Goal: Task Accomplishment & Management: Complete application form

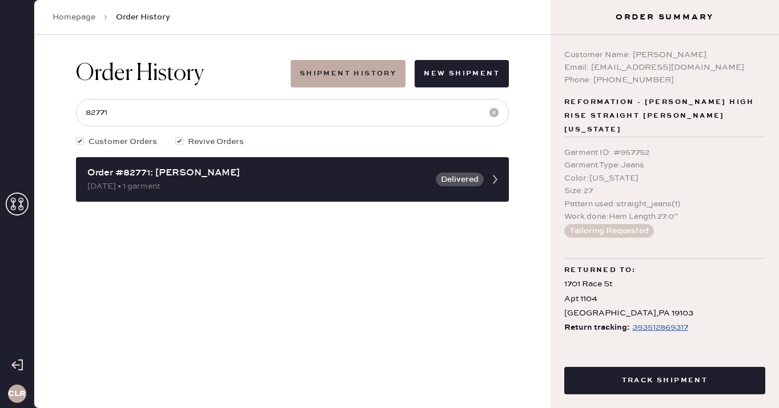
click at [15, 205] on icon at bounding box center [17, 203] width 23 height 23
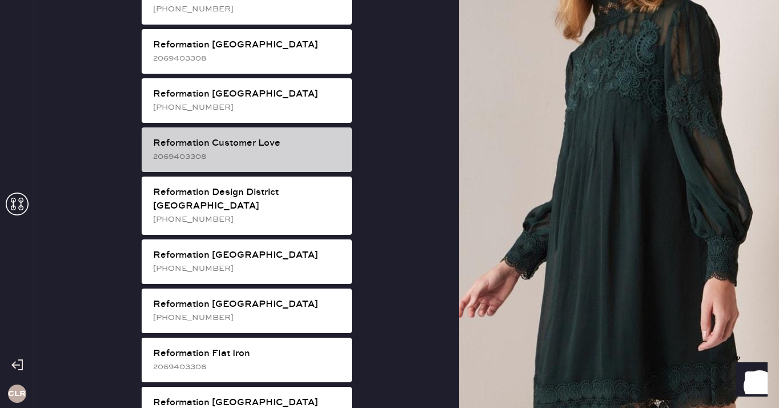
scroll to position [485, 0]
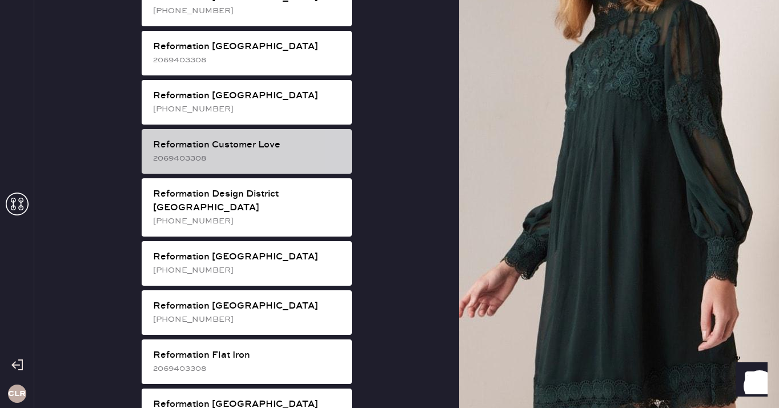
click at [249, 152] on div "2069403308" at bounding box center [248, 158] width 190 height 13
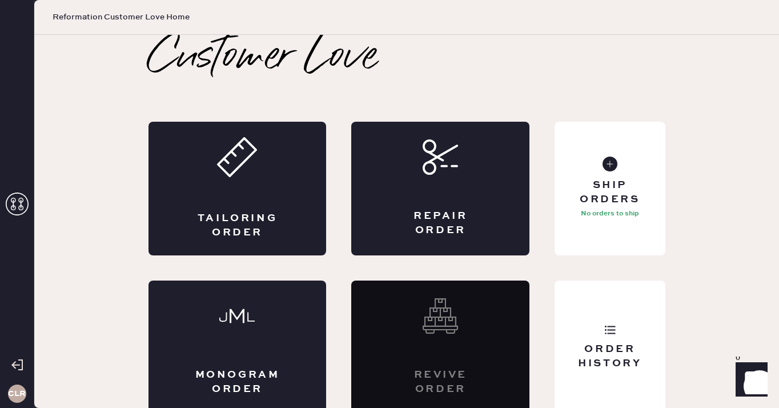
scroll to position [6, 0]
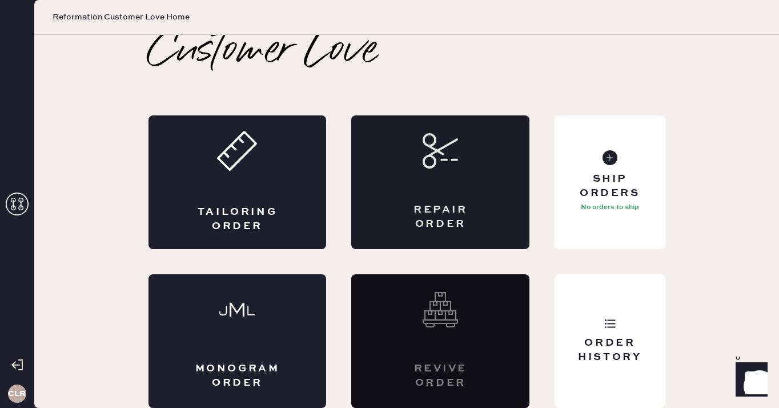
click at [430, 165] on icon at bounding box center [439, 150] width 35 height 35
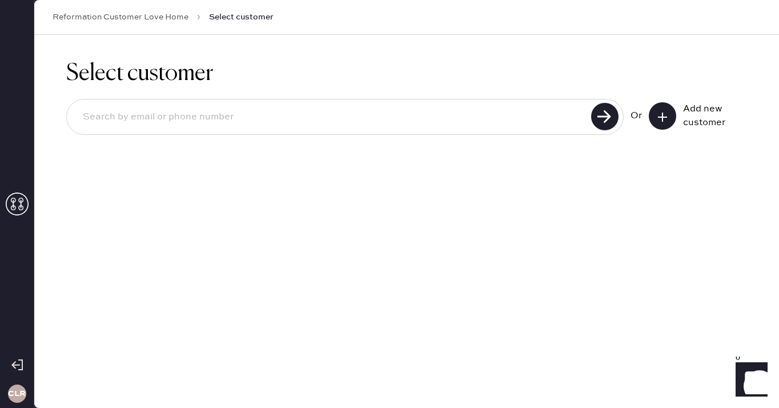
click at [671, 115] on button at bounding box center [661, 115] width 27 height 27
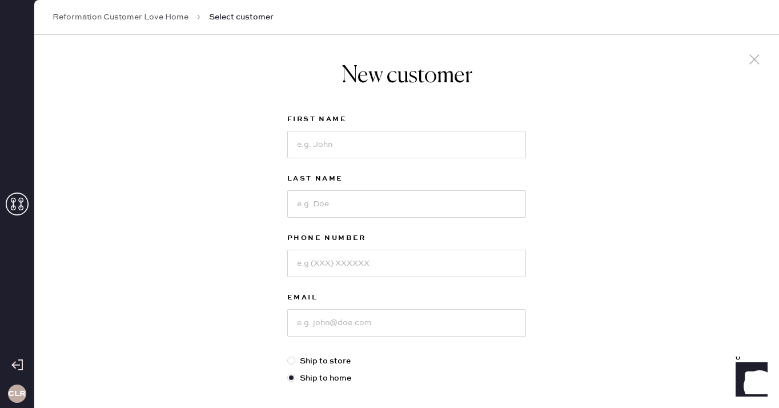
click at [159, 15] on link "Reformation Customer Love Home" at bounding box center [121, 16] width 136 height 11
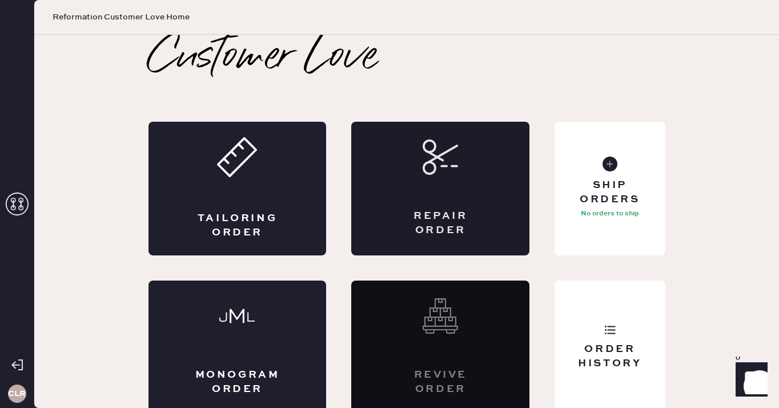
click at [442, 167] on use at bounding box center [440, 156] width 33 height 33
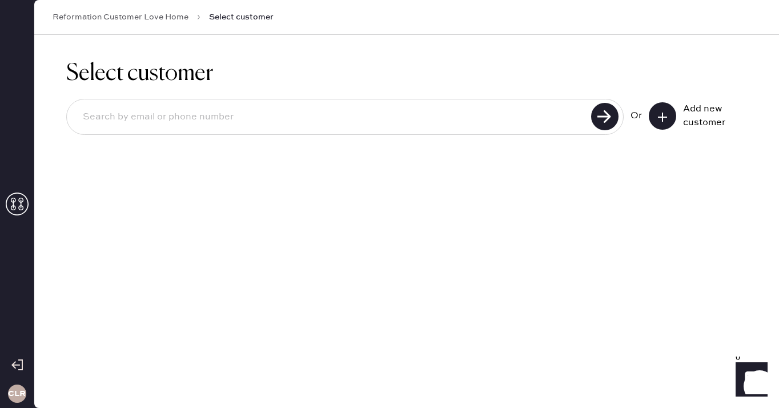
click at [334, 123] on input at bounding box center [331, 117] width 514 height 26
paste input "[PERSON_NAME][EMAIL_ADDRESS][PERSON_NAME][DOMAIN_NAME]"
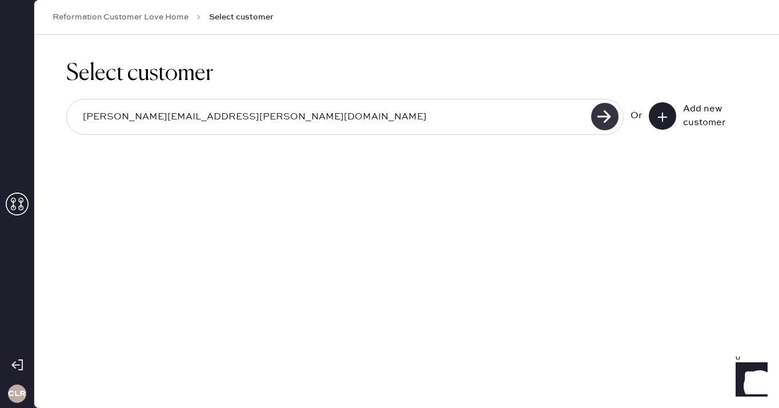
type input "[PERSON_NAME][EMAIL_ADDRESS][PERSON_NAME][DOMAIN_NAME]"
click at [600, 127] on use at bounding box center [604, 116] width 27 height 27
click at [307, 108] on input "[PERSON_NAME][EMAIL_ADDRESS][PERSON_NAME][DOMAIN_NAME]" at bounding box center [331, 117] width 514 height 26
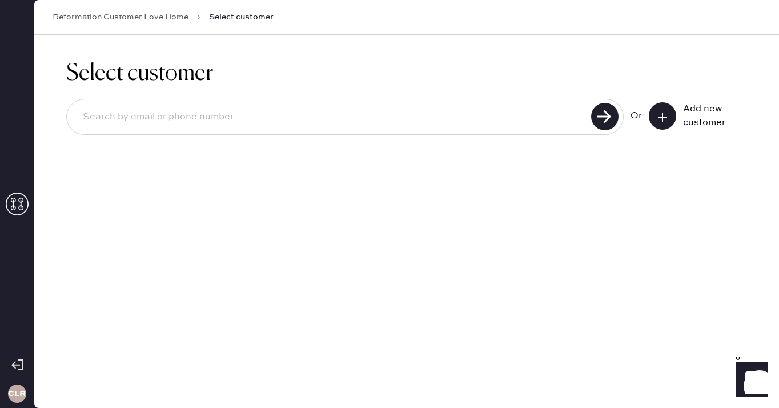
click at [660, 116] on icon at bounding box center [661, 116] width 11 height 11
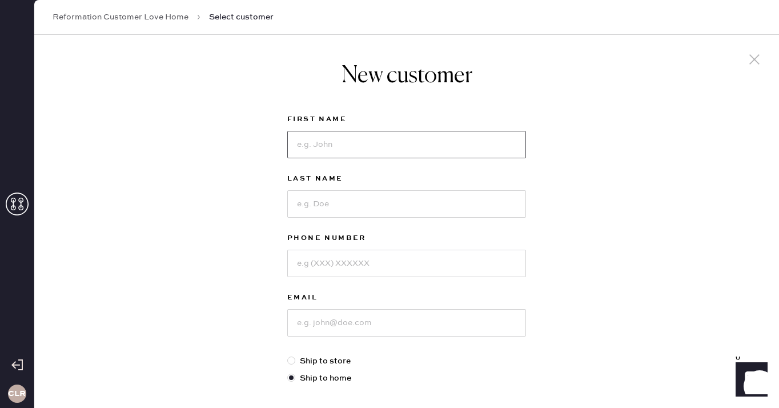
click at [390, 151] on input at bounding box center [406, 144] width 239 height 27
paste input "[PERSON_NAME]"
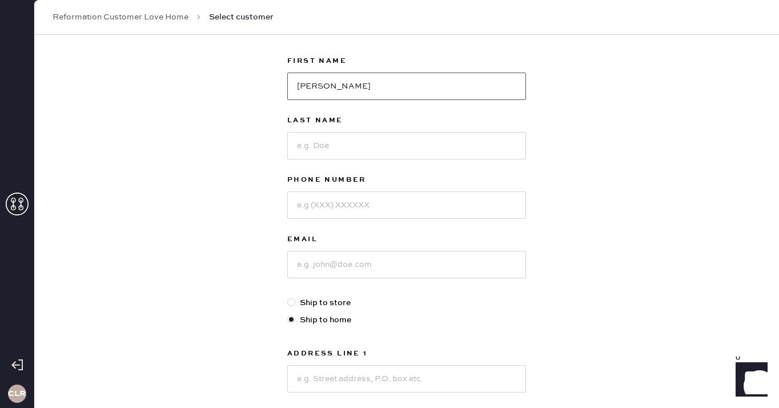
scroll to position [66, 0]
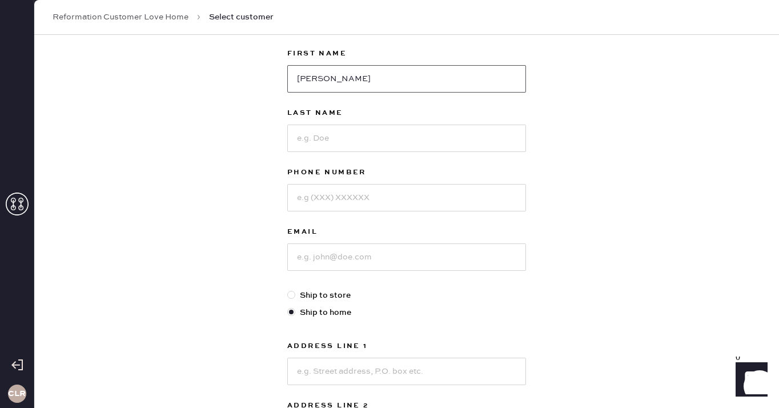
click at [333, 82] on input "[PERSON_NAME]" at bounding box center [406, 78] width 239 height 27
type input "[PERSON_NAME]"
click at [332, 132] on input at bounding box center [406, 137] width 239 height 27
paste input "[PERSON_NAME]"
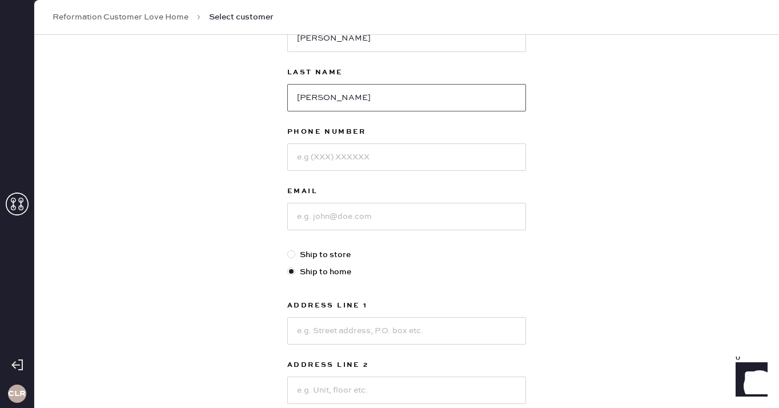
scroll to position [144, 0]
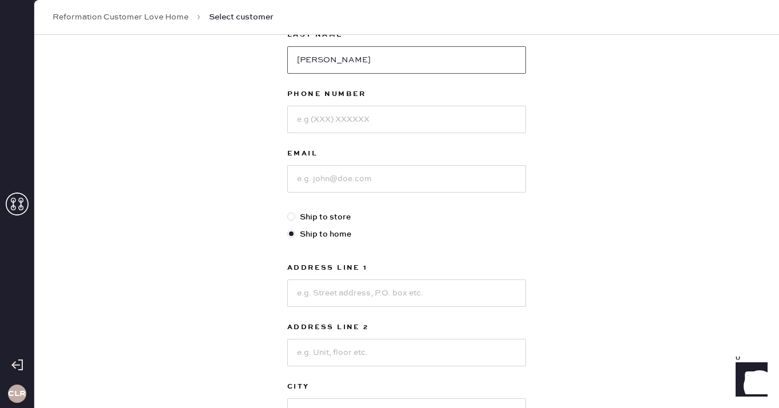
type input "[PERSON_NAME]"
click at [339, 111] on input at bounding box center [406, 119] width 239 height 27
paste input "[PHONE_NUMBER]"
click at [315, 120] on input "[PHONE_NUMBER]" at bounding box center [406, 119] width 239 height 27
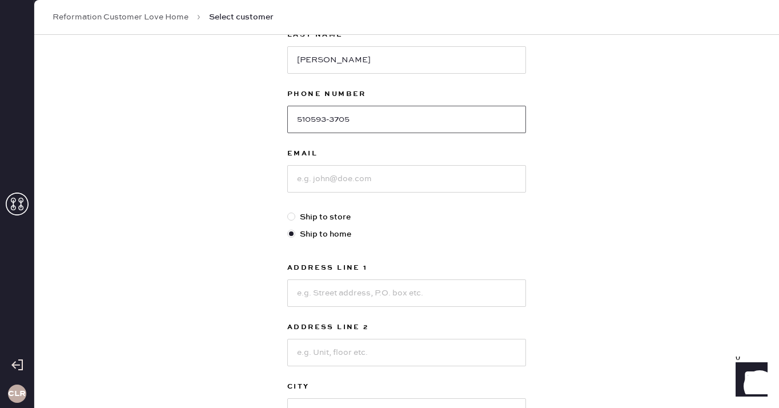
click at [332, 119] on input "510593-3705" at bounding box center [406, 119] width 239 height 27
click at [329, 119] on input "510593-3705" at bounding box center [406, 119] width 239 height 27
type input "5105933705"
click at [335, 183] on input at bounding box center [406, 178] width 239 height 27
paste input "[PERSON_NAME][EMAIL_ADDRESS][PERSON_NAME][DOMAIN_NAME]"
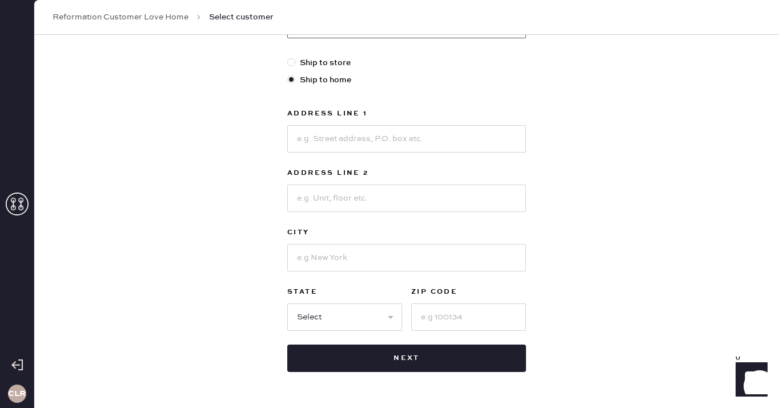
scroll to position [305, 0]
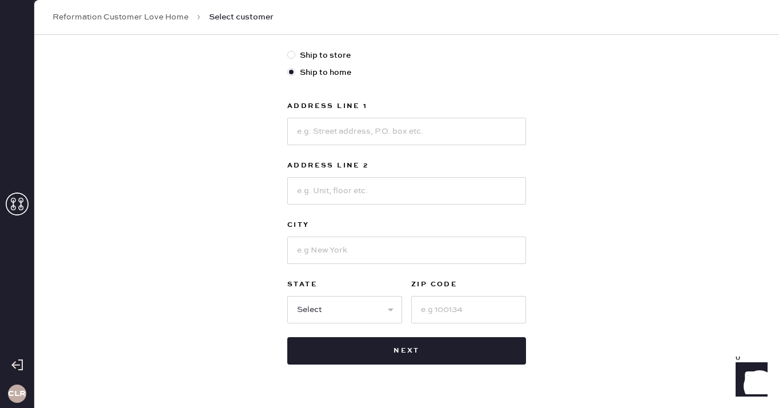
type input "[PERSON_NAME][EMAIL_ADDRESS][PERSON_NAME][DOMAIN_NAME]"
click at [365, 135] on input at bounding box center [406, 131] width 239 height 27
paste input "[STREET_ADDRESS]"
type input "[STREET_ADDRESS]"
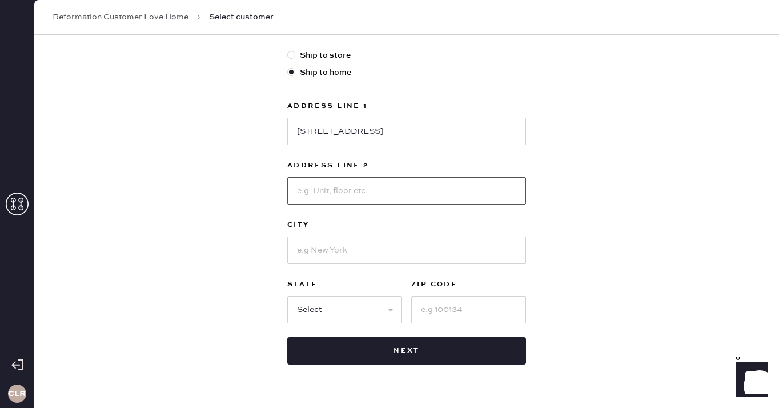
click at [361, 191] on input at bounding box center [406, 190] width 239 height 27
paste input "Unit 2"
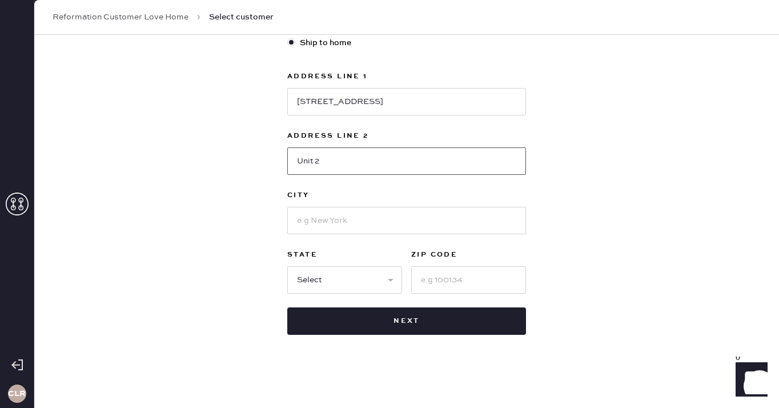
type input "Unit 2"
click at [350, 224] on input at bounding box center [406, 220] width 239 height 27
paste input "[GEOGRAPHIC_DATA]"
type input "[GEOGRAPHIC_DATA]"
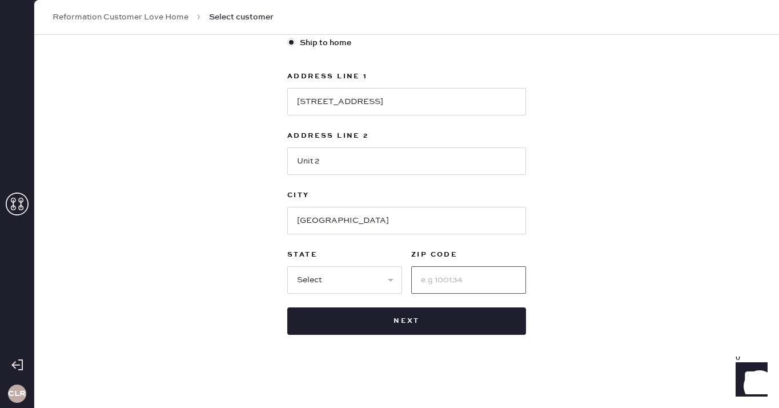
click at [457, 281] on input at bounding box center [468, 279] width 115 height 27
paste input "11225"
type input "11225"
click at [348, 275] on select "Select AK AL AR AZ CA CO CT [GEOGRAPHIC_DATA] DE FL [GEOGRAPHIC_DATA] HI [GEOGR…" at bounding box center [344, 279] width 115 height 27
select select "NY"
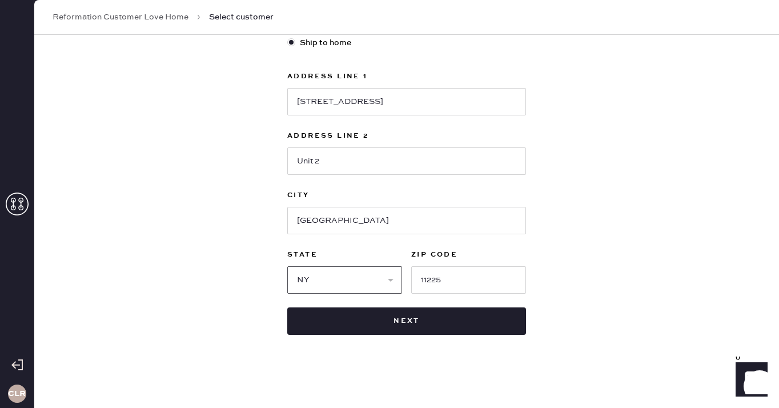
click at [287, 266] on select "Select AK AL AR AZ CA CO CT [GEOGRAPHIC_DATA] DE FL [GEOGRAPHIC_DATA] HI [GEOGR…" at bounding box center [344, 279] width 115 height 27
click at [533, 216] on div "New customer First Name [PERSON_NAME] Last Name [PERSON_NAME] Phone Number [PHO…" at bounding box center [406, 31] width 257 height 662
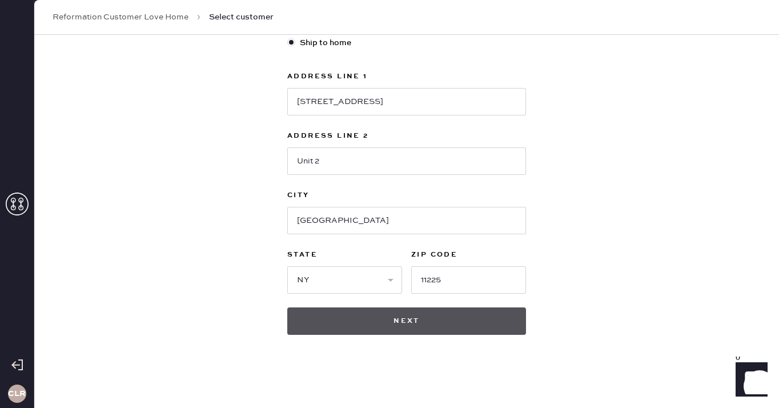
click at [385, 324] on button "Next" at bounding box center [406, 320] width 239 height 27
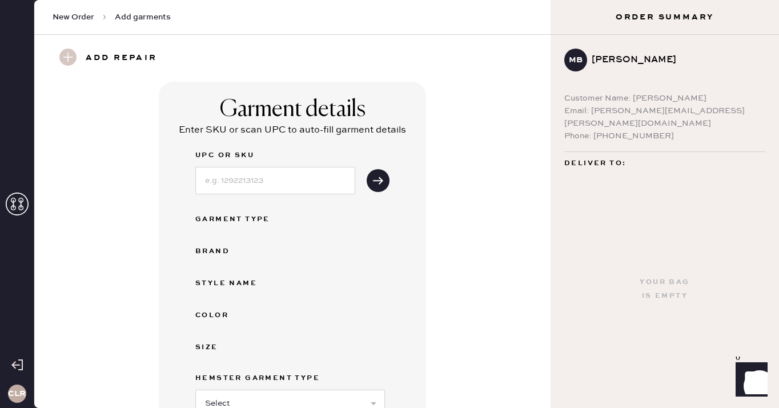
scroll to position [24, 0]
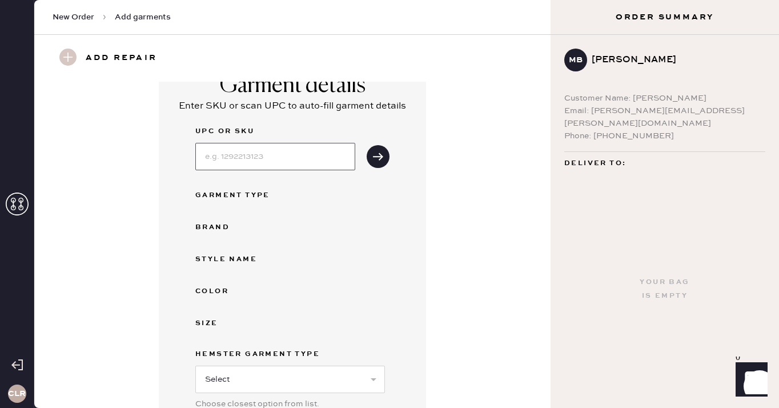
click at [270, 151] on input at bounding box center [275, 156] width 160 height 27
paste input "1313399CHR08P"
type input "1313399CHR08P"
click at [381, 152] on icon "submit" at bounding box center [377, 156] width 11 height 11
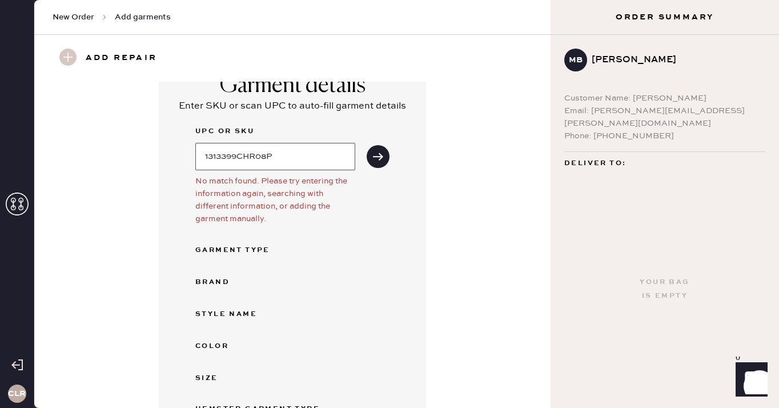
click at [272, 154] on input "1313399CHR08P" at bounding box center [275, 156] width 160 height 27
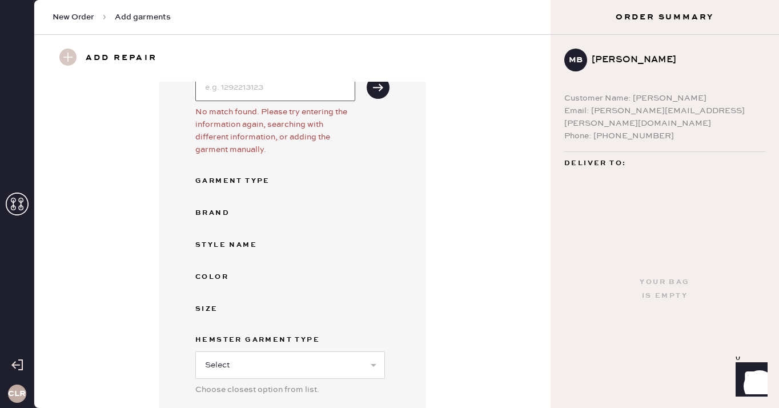
scroll to position [9, 0]
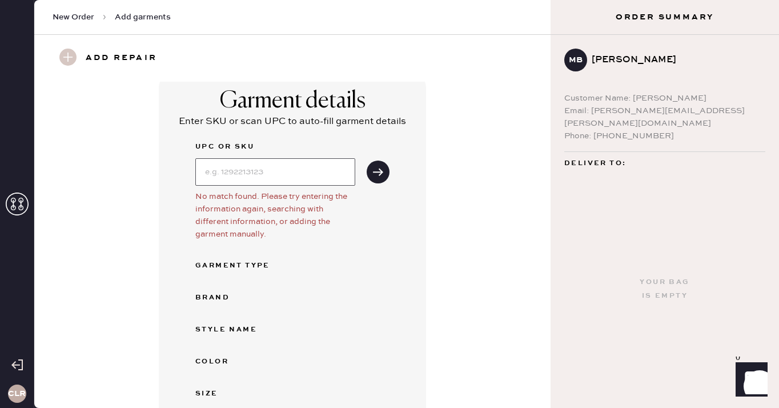
click at [245, 168] on input at bounding box center [275, 171] width 160 height 27
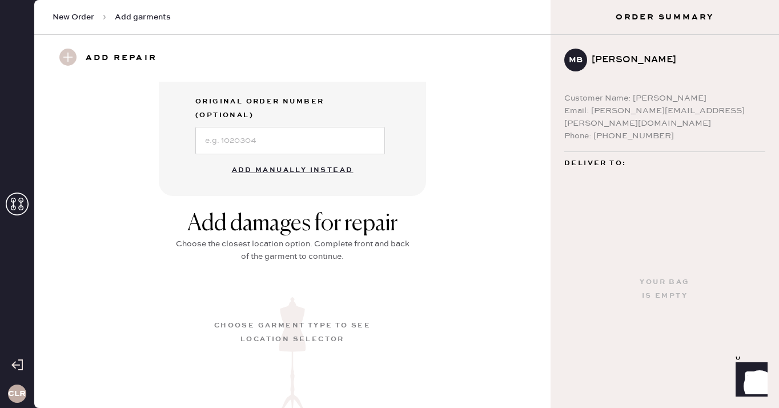
scroll to position [366, 0]
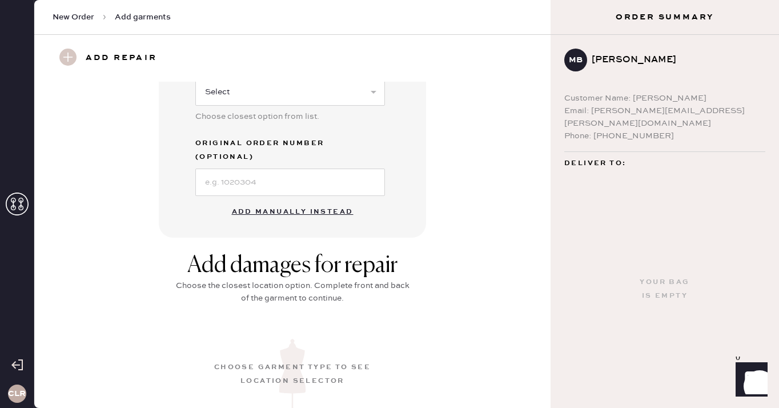
click at [279, 200] on button "Add manually instead" at bounding box center [292, 211] width 135 height 23
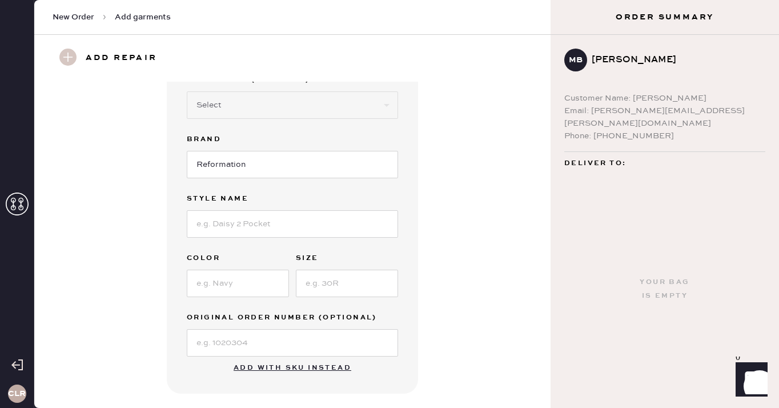
scroll to position [0, 0]
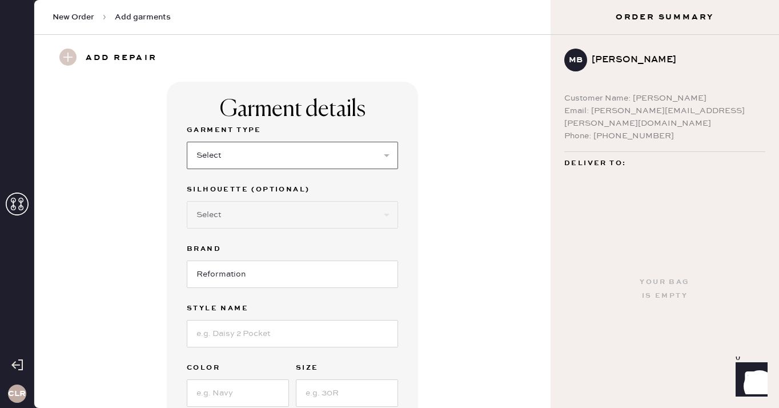
click at [237, 159] on select "Select Basic Skirt Jeans Leggings Pants Shorts Basic Sleeved Dress Basic Sleeve…" at bounding box center [292, 155] width 211 height 27
click at [321, 156] on select "Select Basic Skirt Jeans Leggings Pants Shorts Basic Sleeved Dress Basic Sleeve…" at bounding box center [292, 155] width 211 height 27
select select "6"
click at [187, 142] on select "Select Basic Skirt Jeans Leggings Pants Shorts Basic Sleeved Dress Basic Sleeve…" at bounding box center [292, 155] width 211 height 27
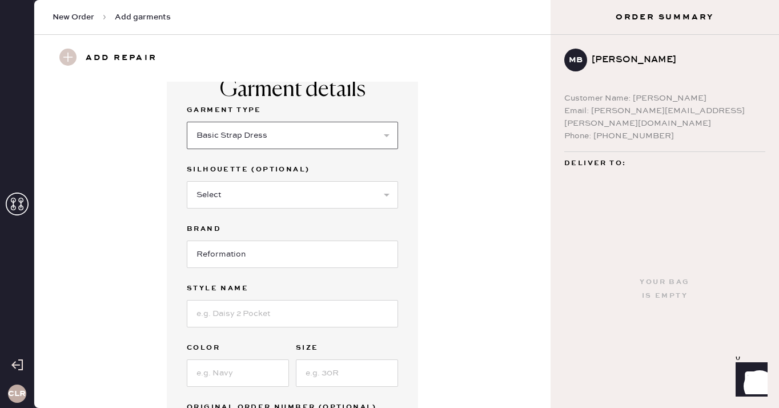
scroll to position [28, 0]
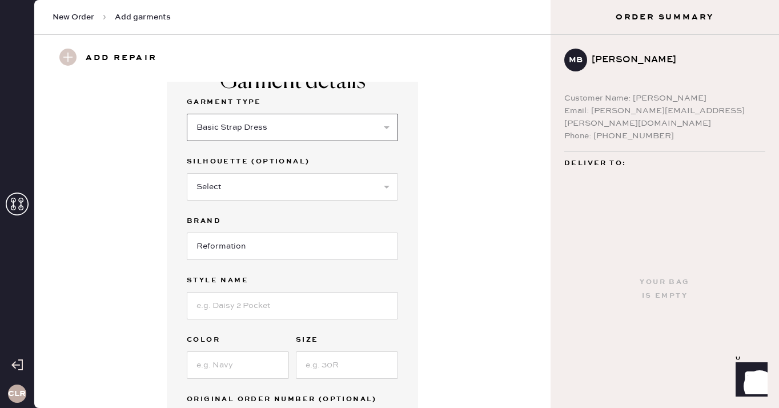
click at [261, 127] on select "Select Basic Skirt Jeans Leggings Pants Shorts Basic Sleeved Dress Basic Sleeve…" at bounding box center [292, 127] width 211 height 27
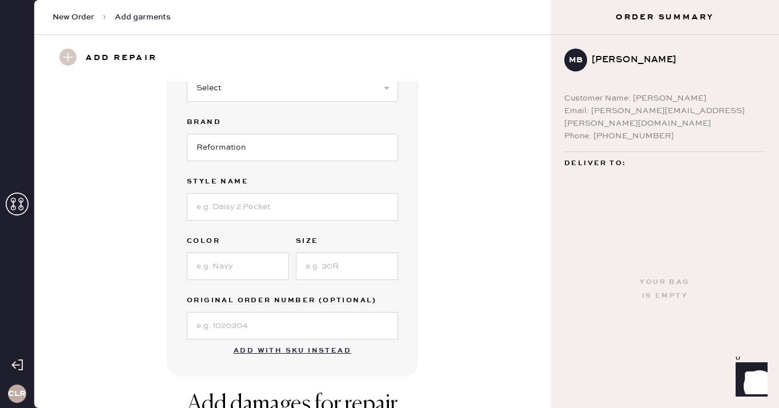
scroll to position [164, 0]
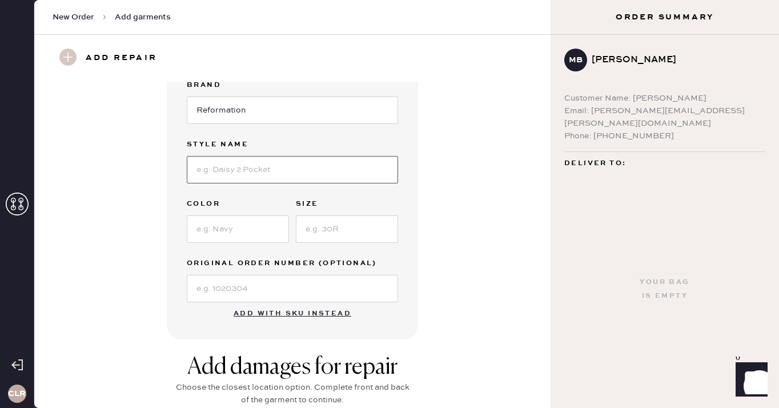
click at [243, 170] on input at bounding box center [292, 169] width 211 height 27
click at [292, 165] on input at bounding box center [292, 169] width 211 height 27
paste input "Petites [PERSON_NAME] Dress"
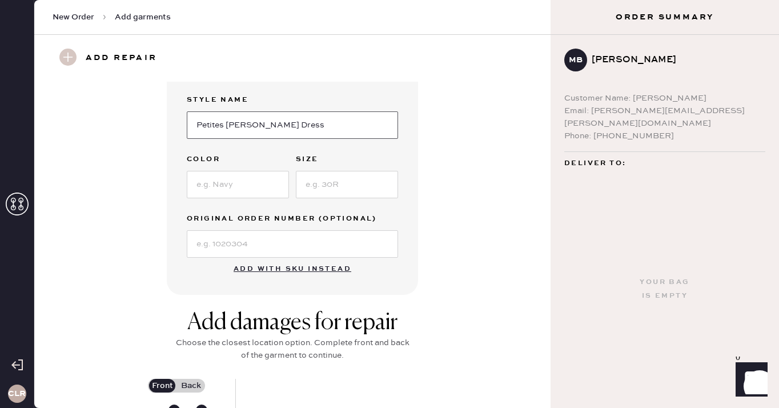
type input "Petites [PERSON_NAME] Dress"
click at [256, 190] on input at bounding box center [238, 184] width 102 height 27
paste input "Cherry"
type input "Cherry"
click at [320, 180] on input at bounding box center [347, 184] width 102 height 27
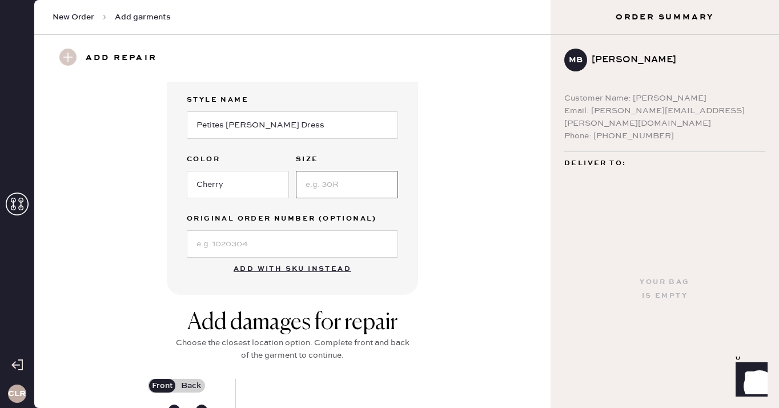
click at [361, 176] on input at bounding box center [347, 184] width 102 height 27
paste input "8P"
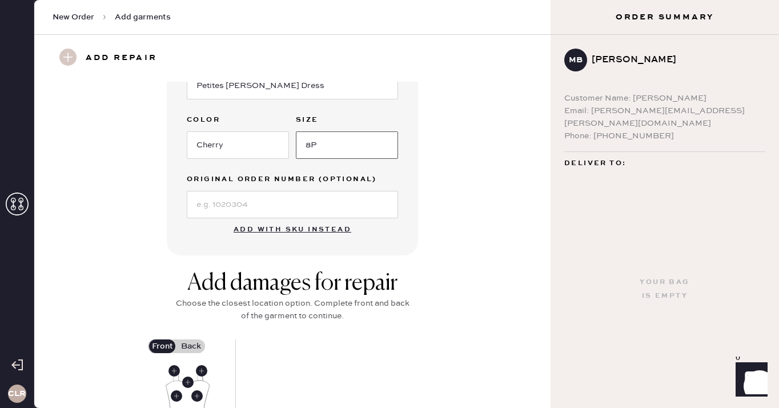
scroll to position [259, 0]
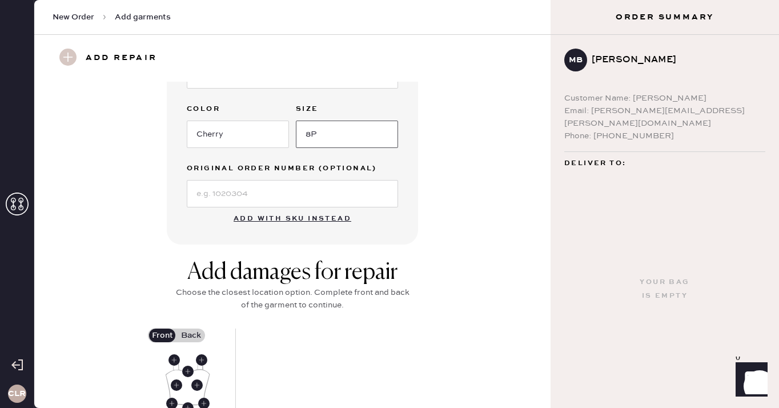
type input "8P"
click at [307, 198] on input at bounding box center [292, 193] width 211 height 27
paste input "S31626293"
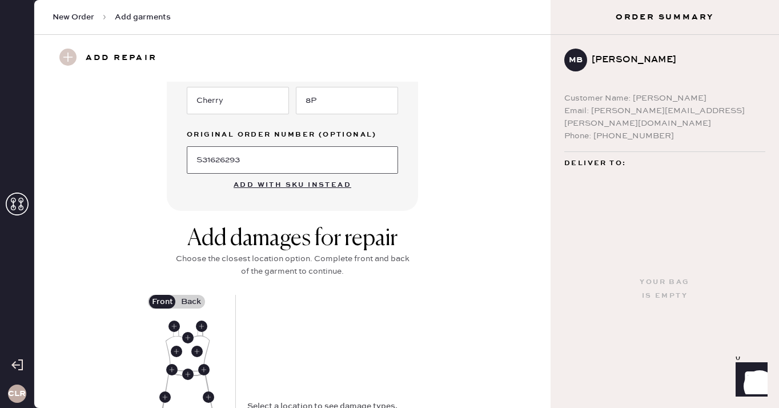
type input "S31626293"
drag, startPoint x: 322, startPoint y: 134, endPoint x: 370, endPoint y: 134, distance: 48.5
click at [370, 134] on label "Original Order Number (Optional)" at bounding box center [292, 135] width 211 height 14
click at [384, 124] on div "Garment Type Select Basic Skirt Jeans Leggings Pants Shorts Basic Sleeved Dress…" at bounding box center [292, 2] width 211 height 342
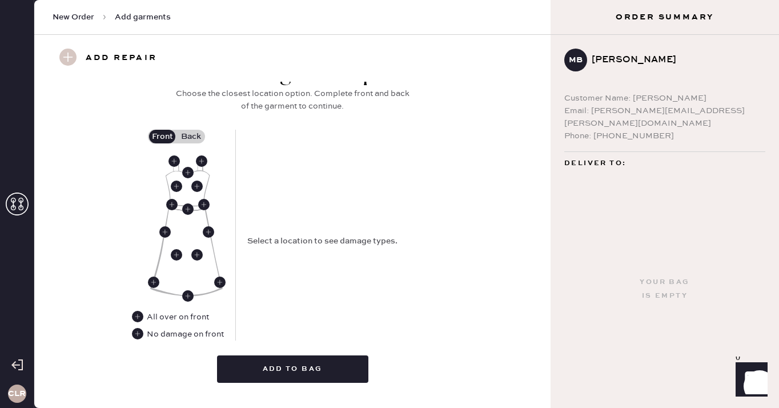
scroll to position [482, 0]
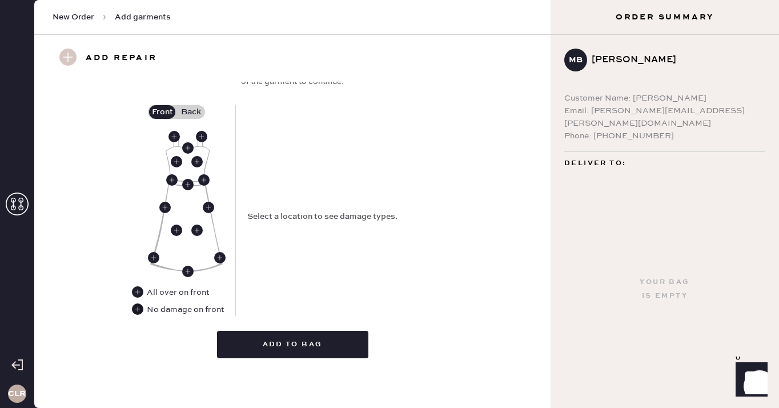
click at [136, 310] on use at bounding box center [137, 308] width 11 height 11
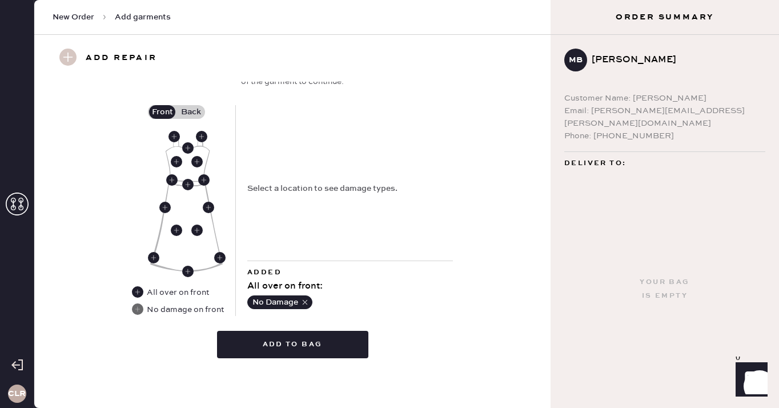
click at [140, 311] on use at bounding box center [137, 308] width 11 height 11
click at [191, 115] on label "Back" at bounding box center [190, 112] width 29 height 14
click at [191, 112] on input "Back" at bounding box center [191, 112] width 0 height 0
click at [188, 178] on use at bounding box center [187, 181] width 11 height 11
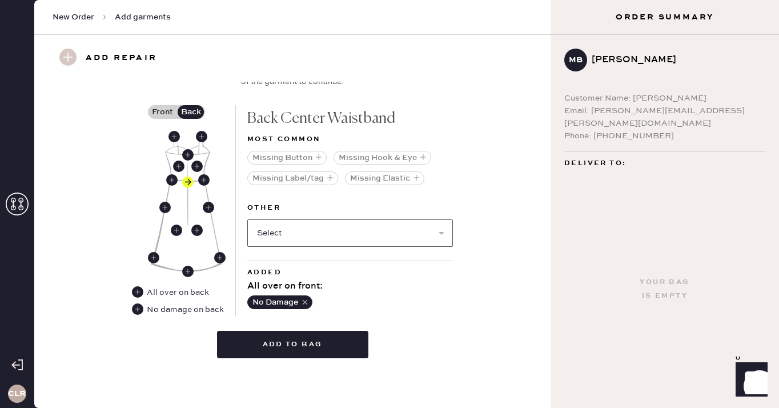
click at [300, 234] on select "Select Broken / Ripped Hem Broken Beads Broken Belt Loop Broken Button Broken C…" at bounding box center [349, 232] width 205 height 27
select select "1657"
click at [247, 219] on select "Select Broken / Ripped Hem Broken Beads Broken Belt Loop Broken Button Broken C…" at bounding box center [349, 232] width 205 height 27
select select
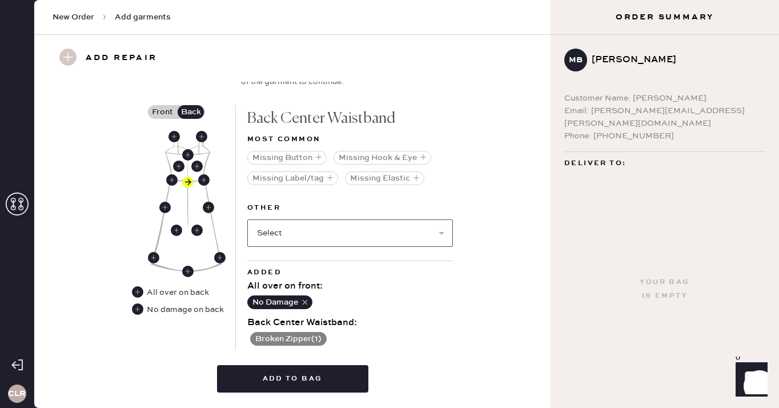
scroll to position [516, 0]
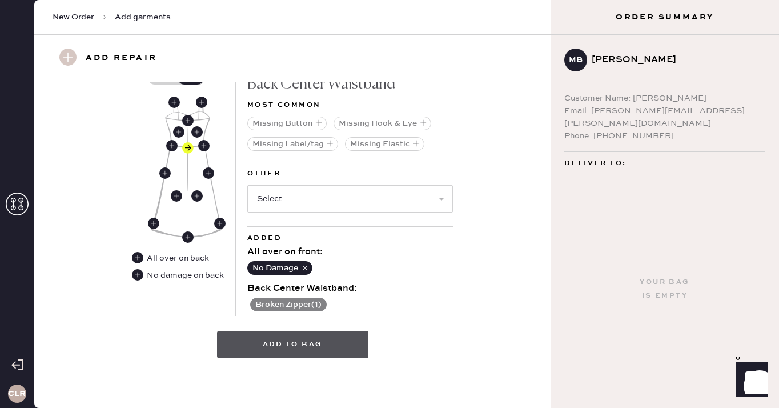
click at [300, 340] on button "Add to bag" at bounding box center [292, 344] width 151 height 27
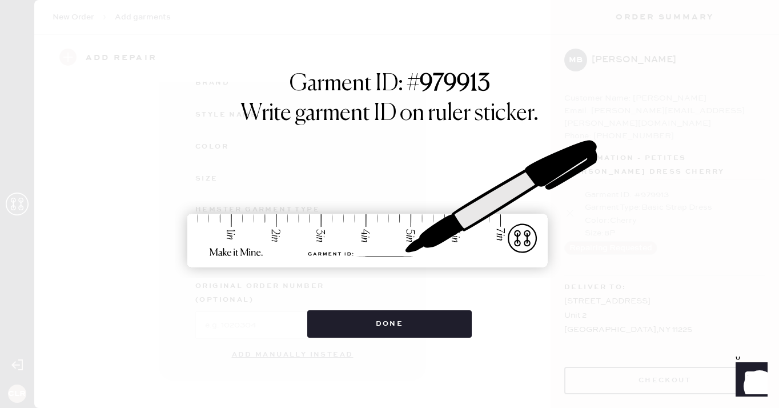
scroll to position [154, 0]
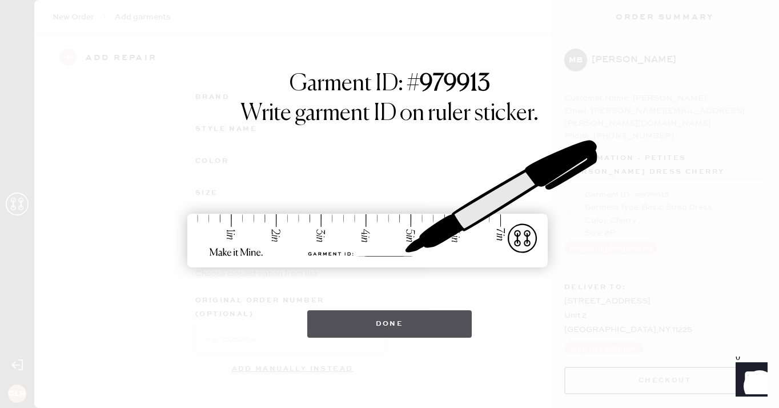
click at [382, 314] on button "Done" at bounding box center [389, 323] width 165 height 27
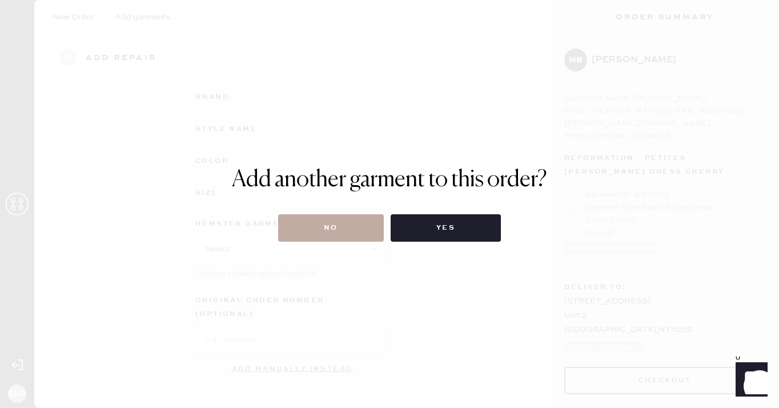
click at [318, 233] on button "No" at bounding box center [331, 227] width 106 height 27
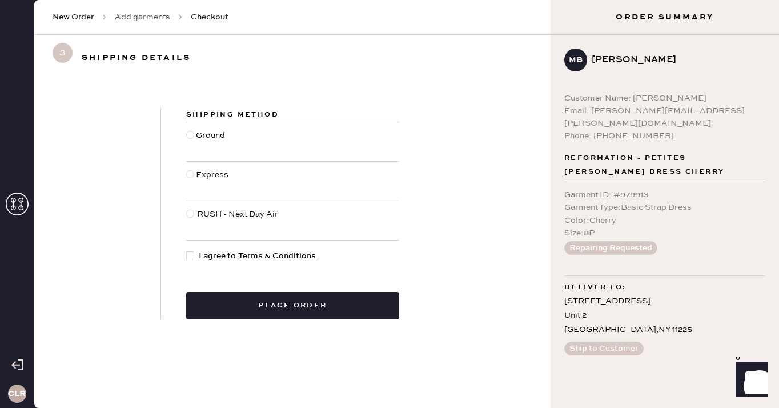
click at [189, 135] on div at bounding box center [190, 135] width 8 height 8
click at [187, 130] on input "Ground" at bounding box center [186, 129] width 1 height 1
radio input "true"
click at [208, 170] on div "Express" at bounding box center [213, 180] width 35 height 25
click at [187, 169] on input "Express" at bounding box center [186, 168] width 1 height 1
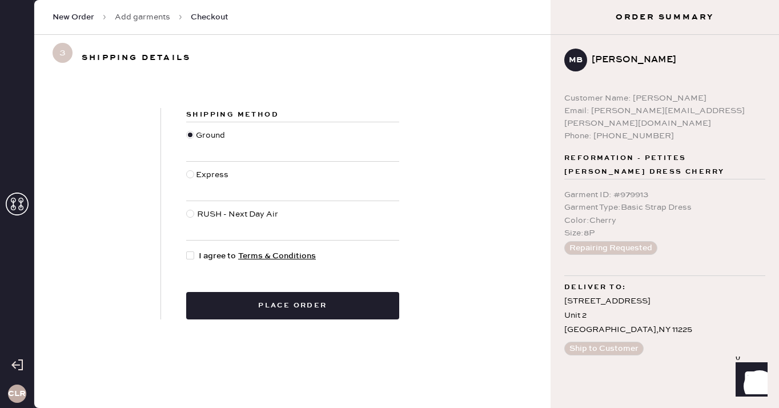
radio input "true"
click at [208, 222] on div "RUSH - Next Day Air" at bounding box center [238, 220] width 83 height 25
click at [187, 208] on input "RUSH - Next Day Air" at bounding box center [186, 208] width 1 height 1
radio input "true"
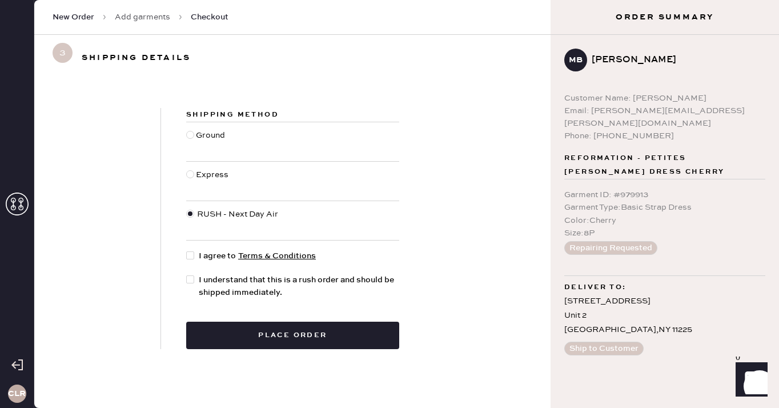
click at [217, 141] on div "Ground" at bounding box center [212, 141] width 32 height 25
click at [187, 130] on input "Ground" at bounding box center [186, 129] width 1 height 1
radio input "true"
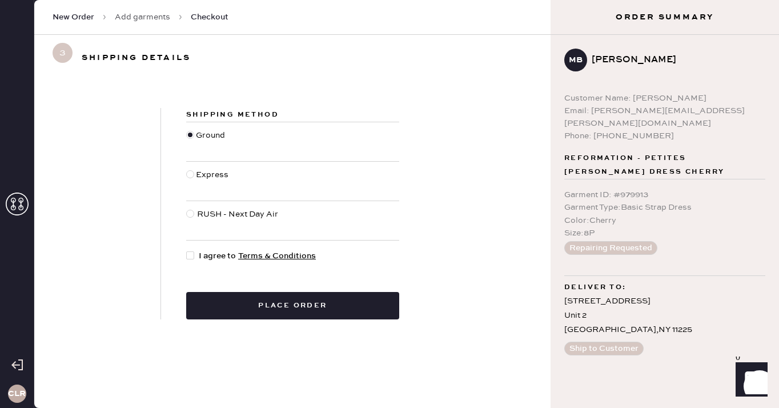
click at [190, 252] on div at bounding box center [190, 255] width 8 height 8
click at [187, 250] on input "I agree to Terms & Conditions" at bounding box center [186, 249] width 1 height 1
checkbox input "true"
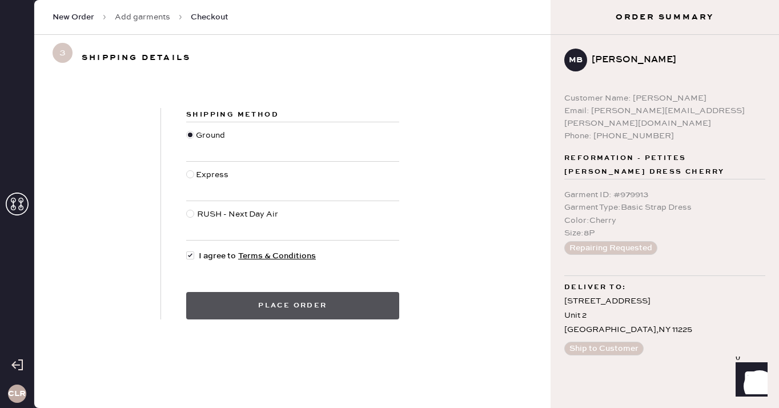
click at [265, 302] on button "Place order" at bounding box center [292, 305] width 213 height 27
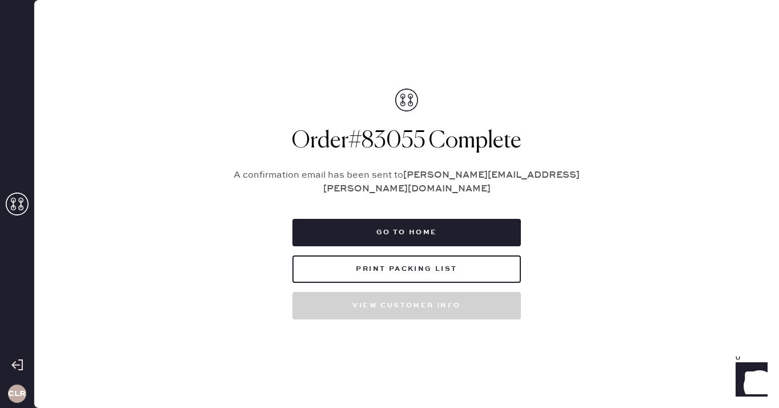
click at [397, 151] on h1 "Order # 83055 Complete" at bounding box center [406, 140] width 371 height 27
copy h1 "83055"
click at [452, 112] on div "Order # 83055 Complete A confirmation email has been sent to [PERSON_NAME][EMAI…" at bounding box center [406, 203] width 371 height 231
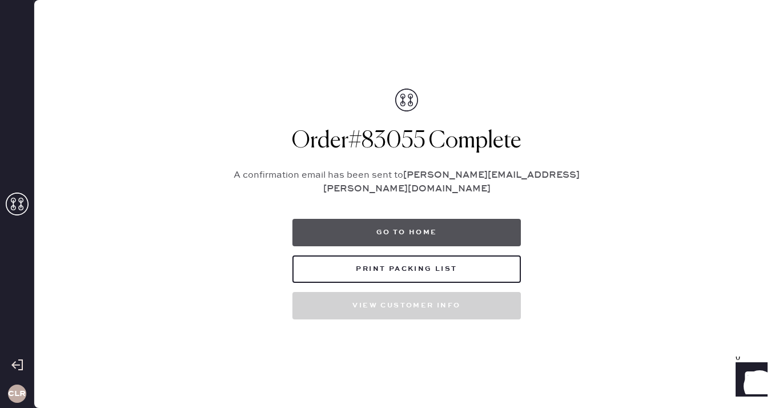
click at [413, 219] on button "Go to home" at bounding box center [406, 232] width 228 height 27
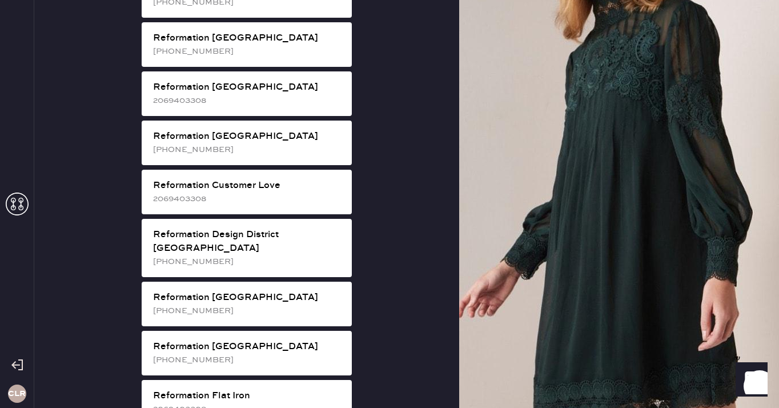
scroll to position [450, 0]
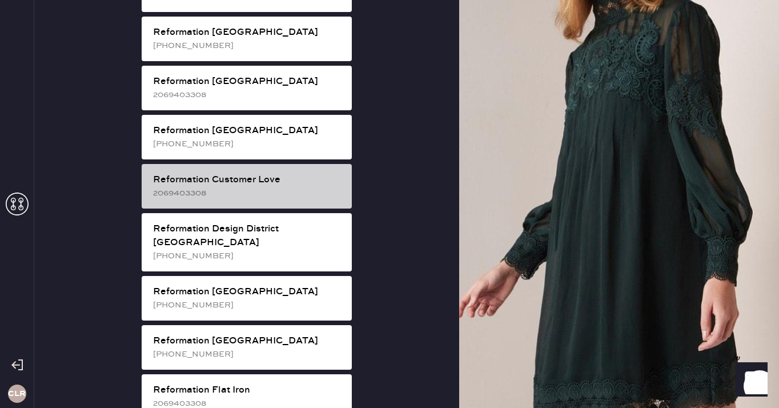
click at [287, 173] on div "Reformation Customer Love" at bounding box center [248, 180] width 190 height 14
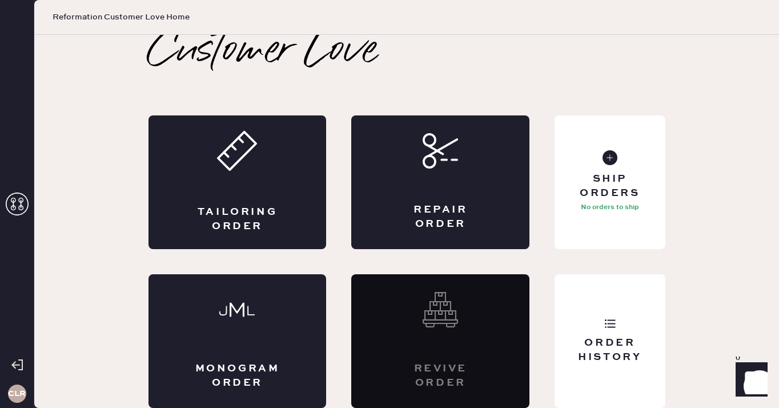
scroll to position [6, 0]
click at [619, 174] on div "Ship Orders" at bounding box center [609, 186] width 92 height 29
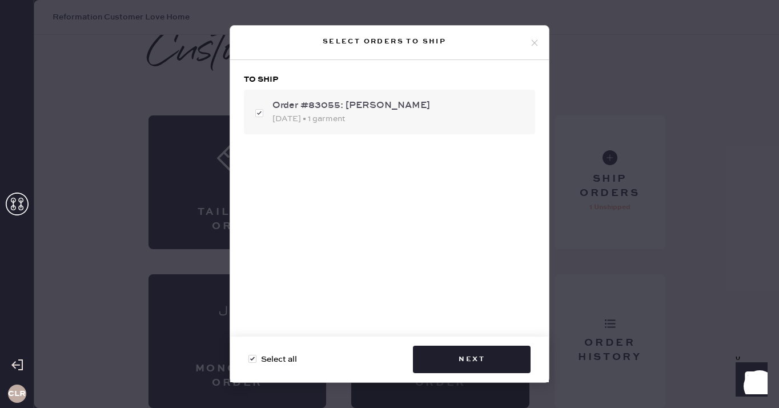
click at [396, 110] on div "Order #83055: [PERSON_NAME]" at bounding box center [398, 106] width 253 height 14
checkbox input "false"
click at [396, 110] on div "Order #83055: [PERSON_NAME]" at bounding box center [398, 106] width 253 height 14
checkbox input "true"
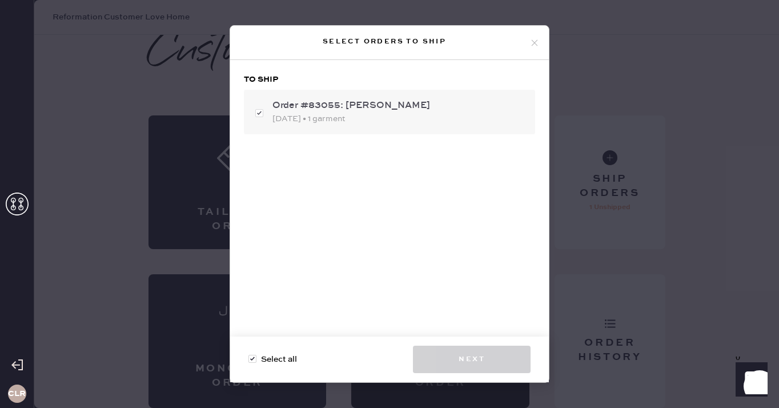
checkbox input "true"
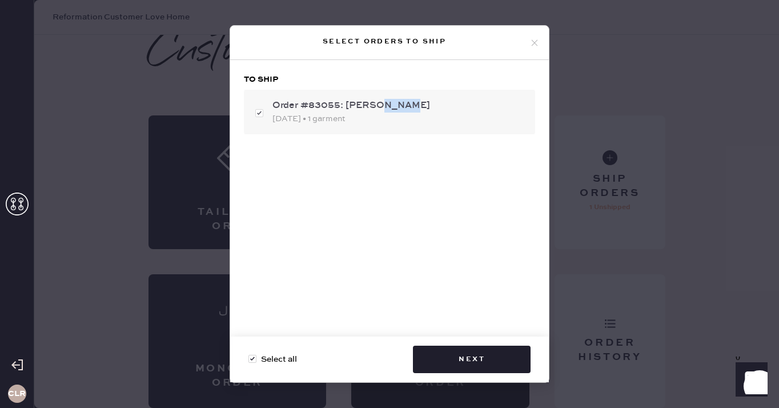
click at [419, 110] on div "Order #83055: [PERSON_NAME]" at bounding box center [398, 106] width 253 height 14
checkbox input "false"
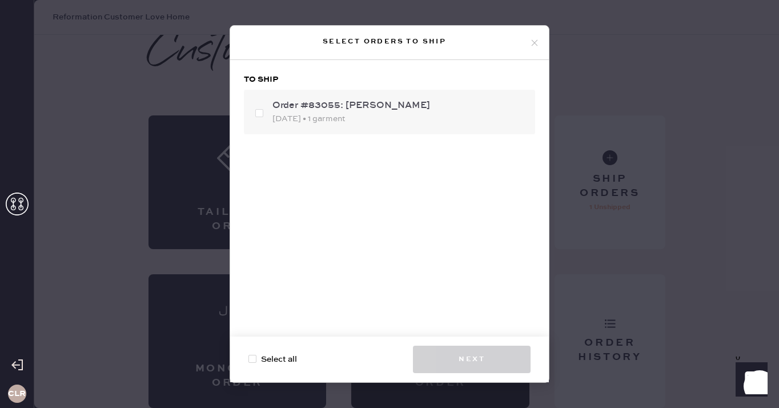
click at [407, 104] on div "Order #83055: [PERSON_NAME]" at bounding box center [398, 106] width 253 height 14
checkbox input "true"
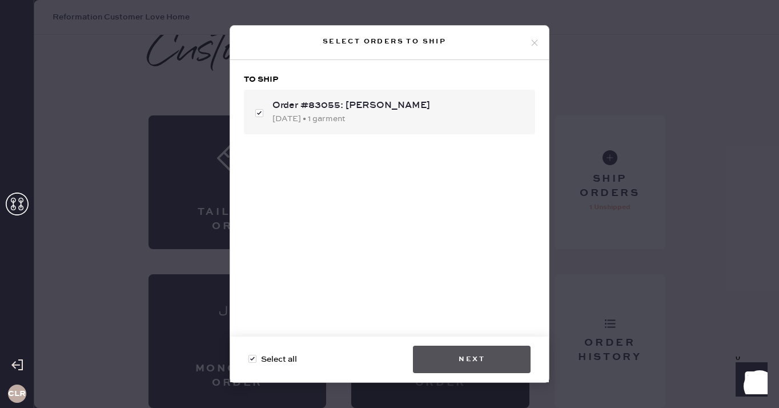
click at [465, 353] on button "Next" at bounding box center [472, 358] width 118 height 27
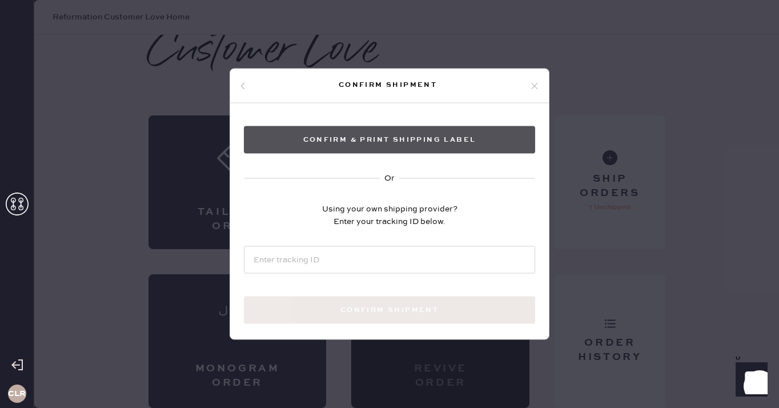
click at [413, 137] on button "Confirm & Print shipping label" at bounding box center [389, 139] width 291 height 27
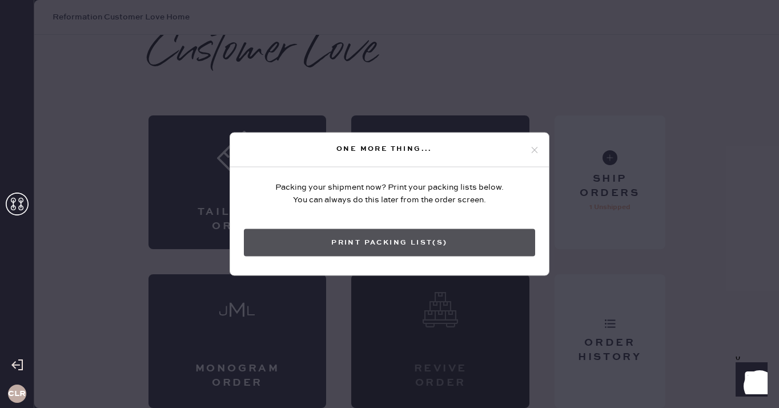
click at [389, 244] on button "Print Packing List(s)" at bounding box center [389, 242] width 291 height 27
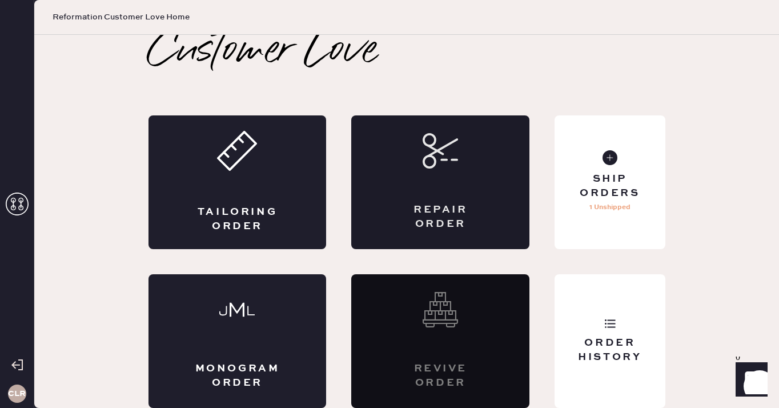
scroll to position [0, 0]
